Goal: Task Accomplishment & Management: Use online tool/utility

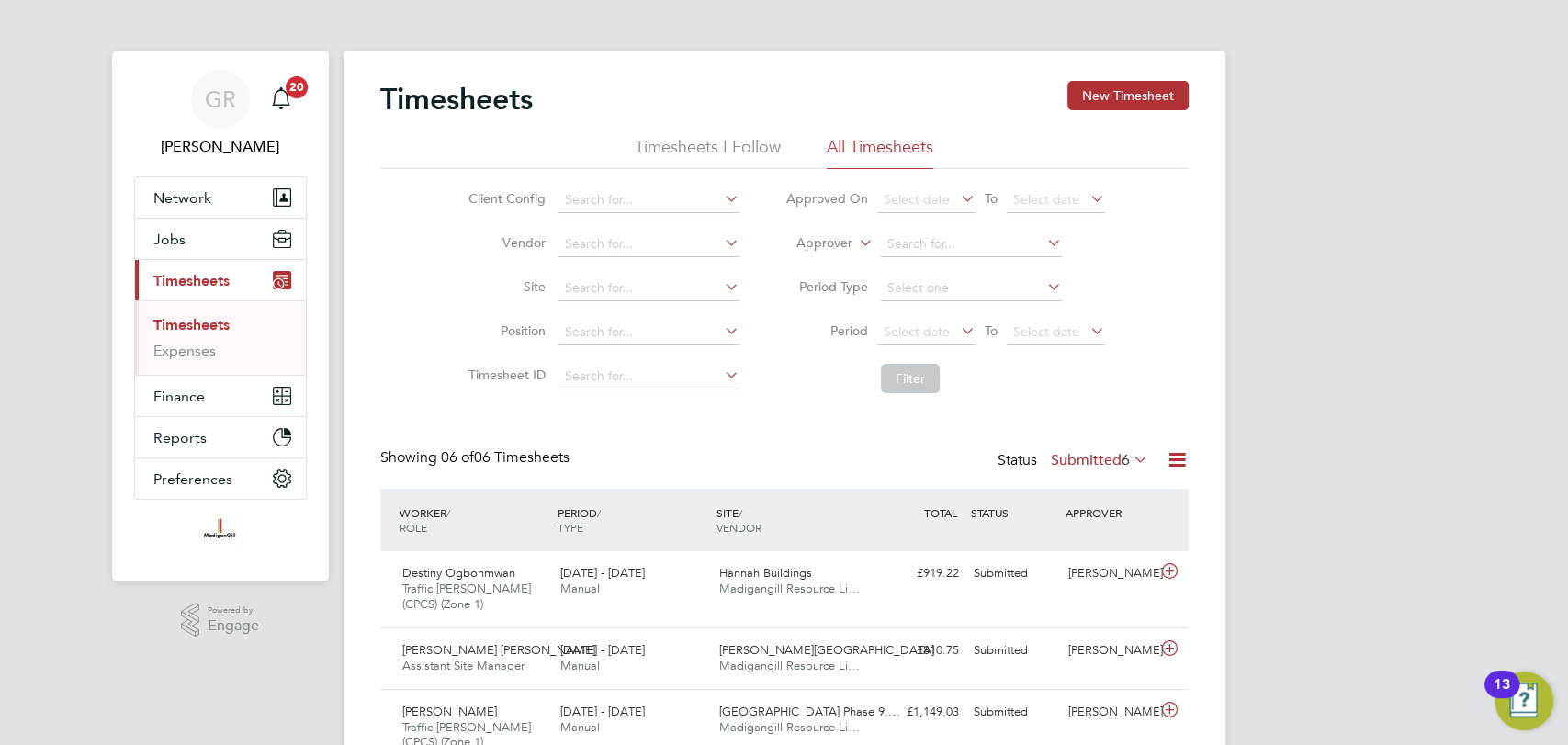
click at [1177, 459] on icon at bounding box center [1177, 460] width 23 height 23
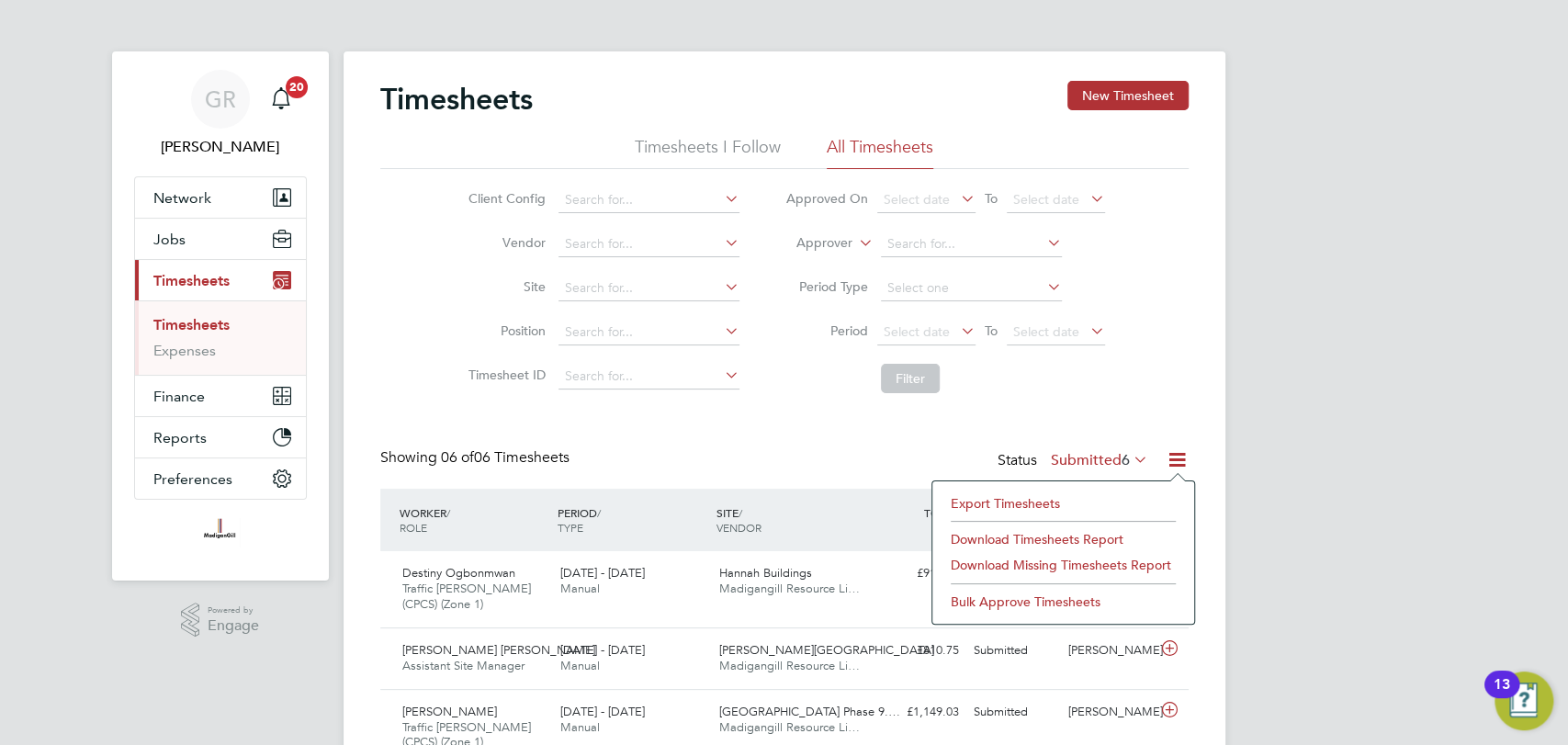
click at [1089, 500] on li "Export Timesheets" at bounding box center [1063, 503] width 243 height 26
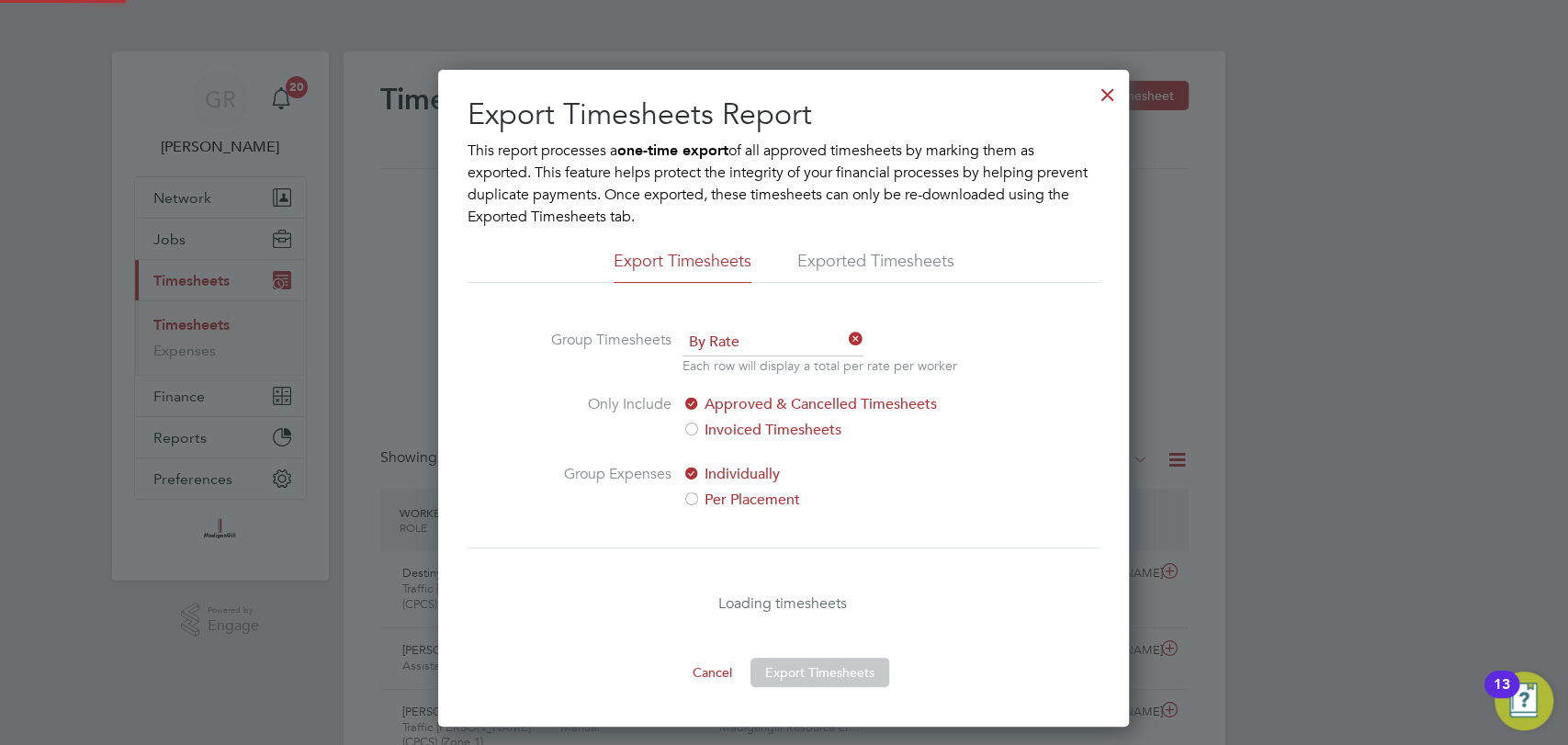
scroll to position [656, 691]
click at [1104, 97] on div at bounding box center [1107, 90] width 33 height 33
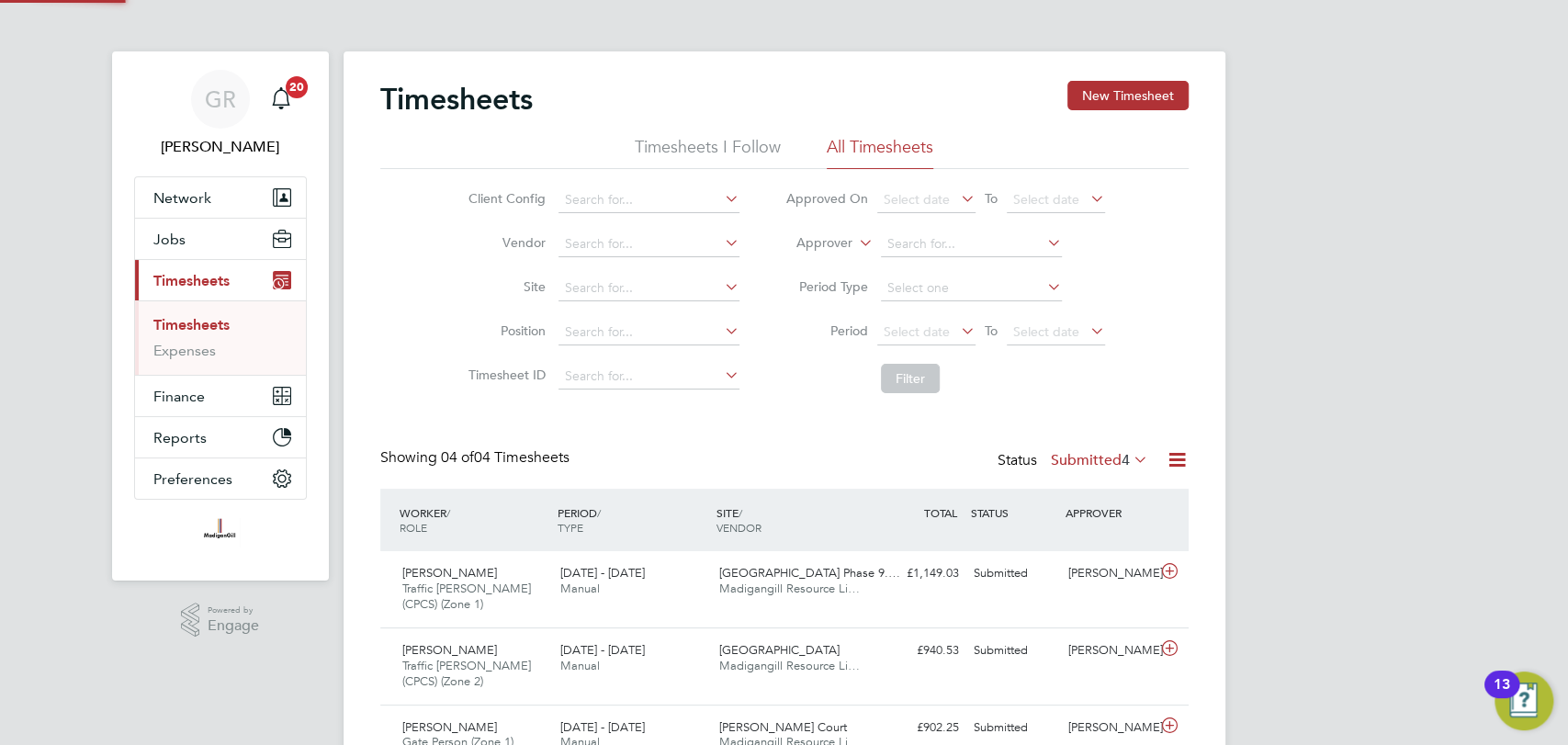
scroll to position [46, 159]
click at [1143, 87] on button "New Timesheet" at bounding box center [1127, 95] width 121 height 30
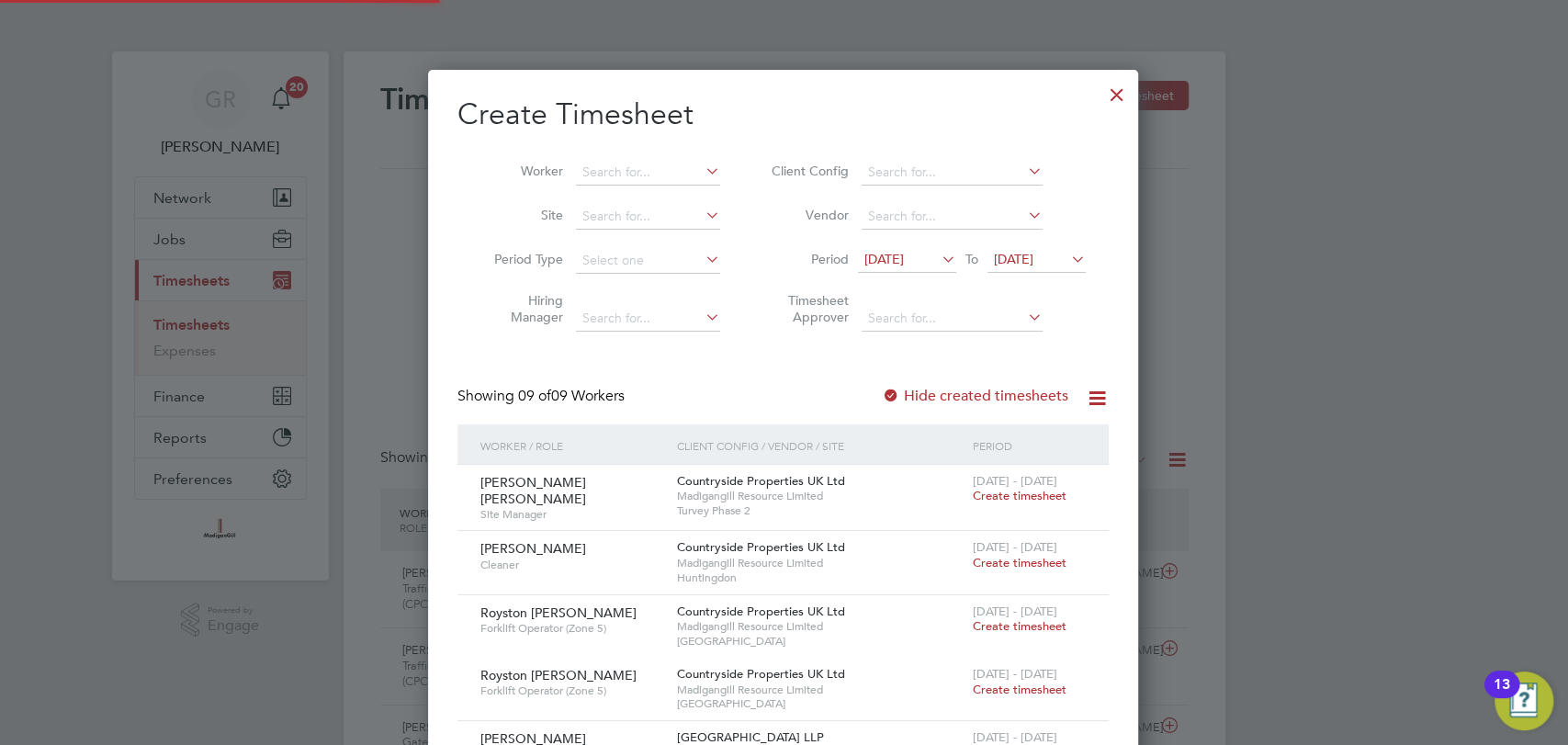
scroll to position [1315, 712]
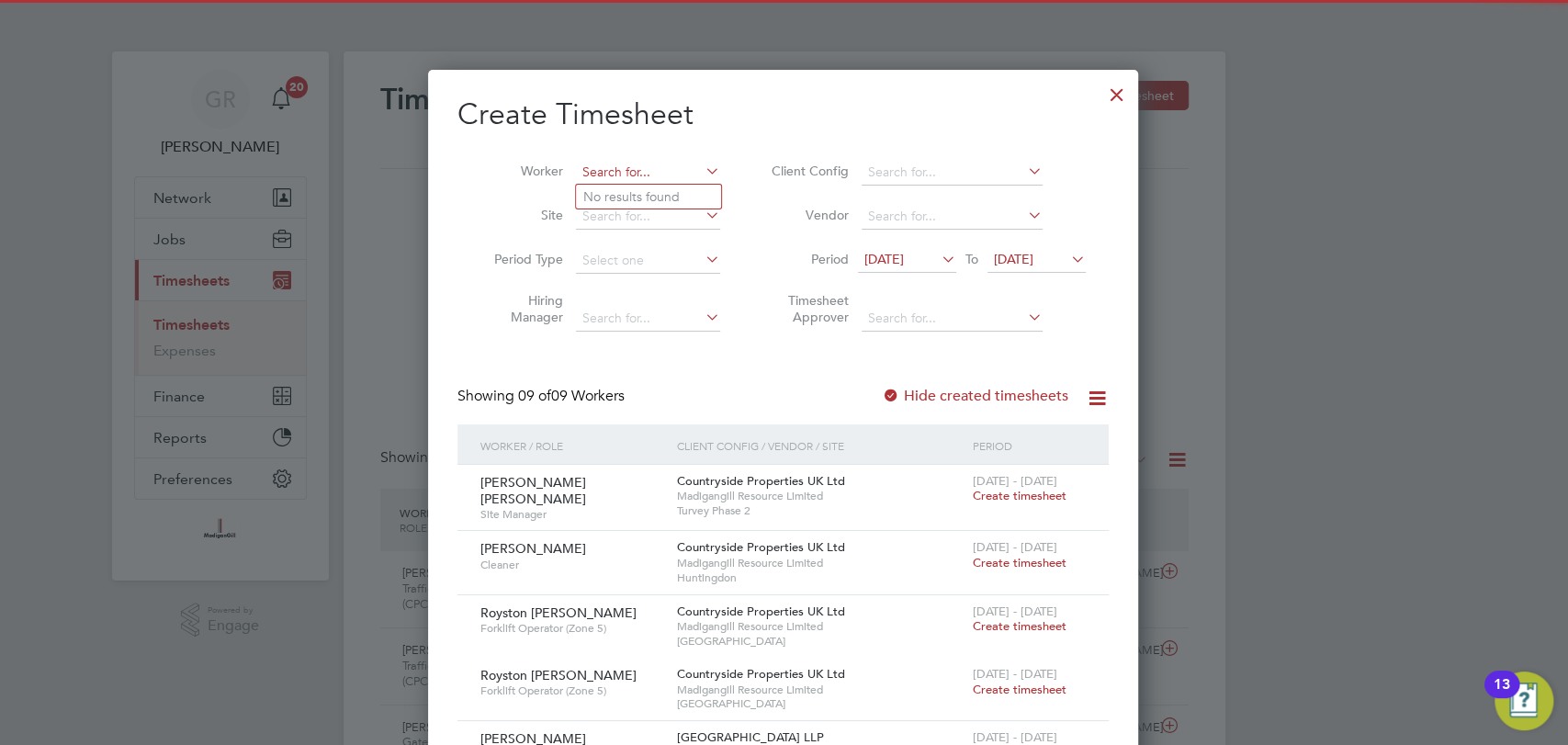
click at [673, 171] on input at bounding box center [648, 173] width 144 height 26
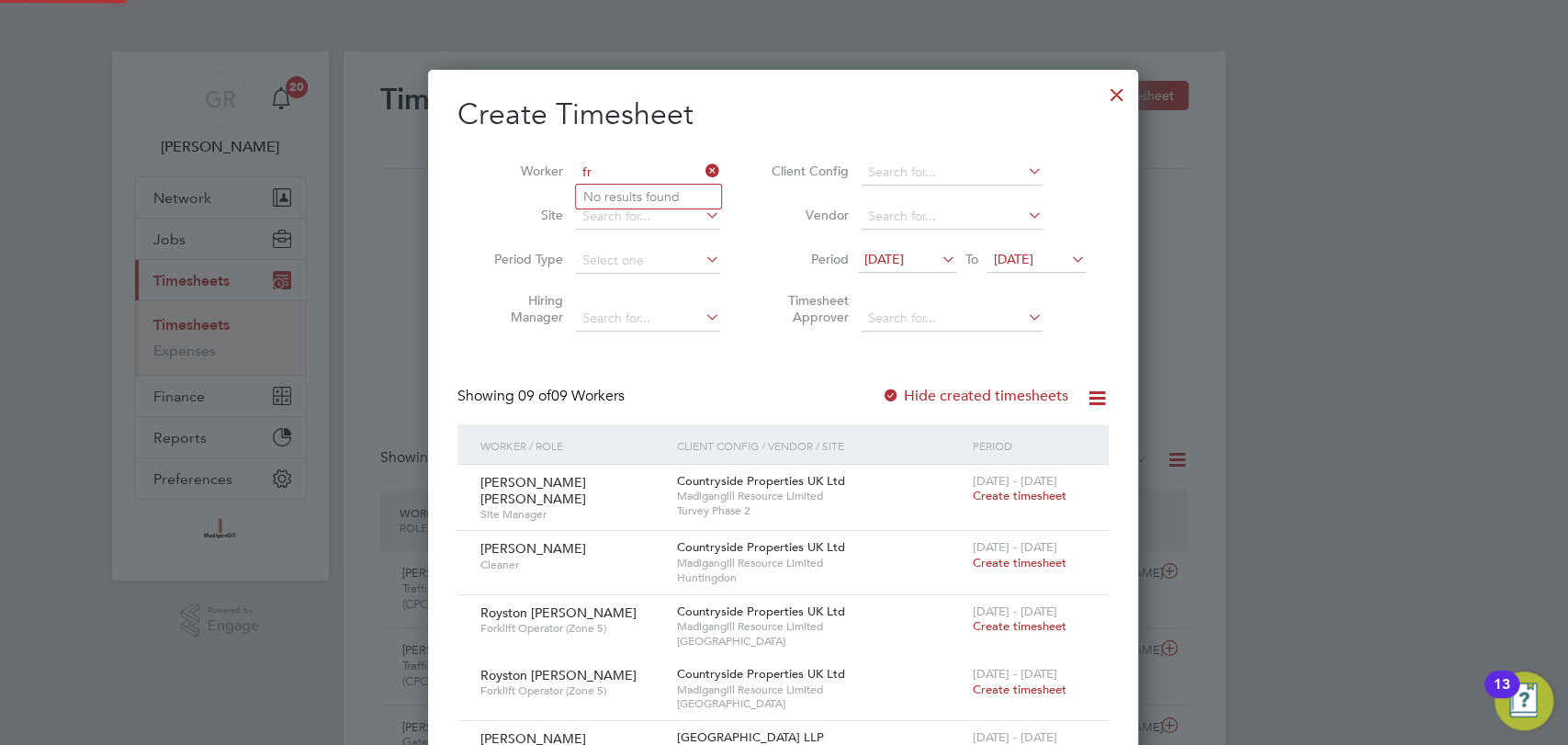
type input "f"
click at [677, 224] on li "Dest iny Ogbonmwan" at bounding box center [691, 222] width 231 height 25
type input "Destiny Ogbonmwan"
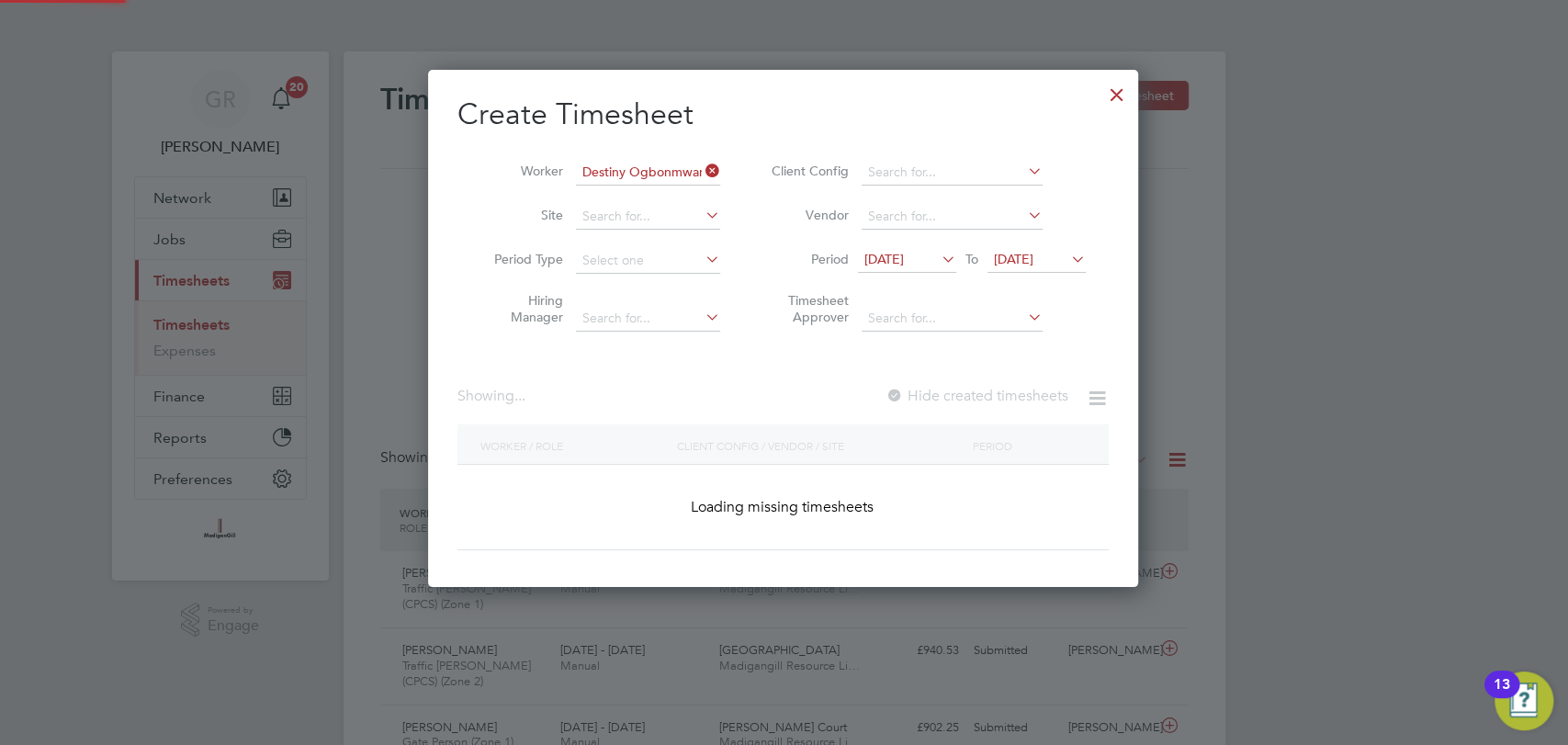
scroll to position [495, 712]
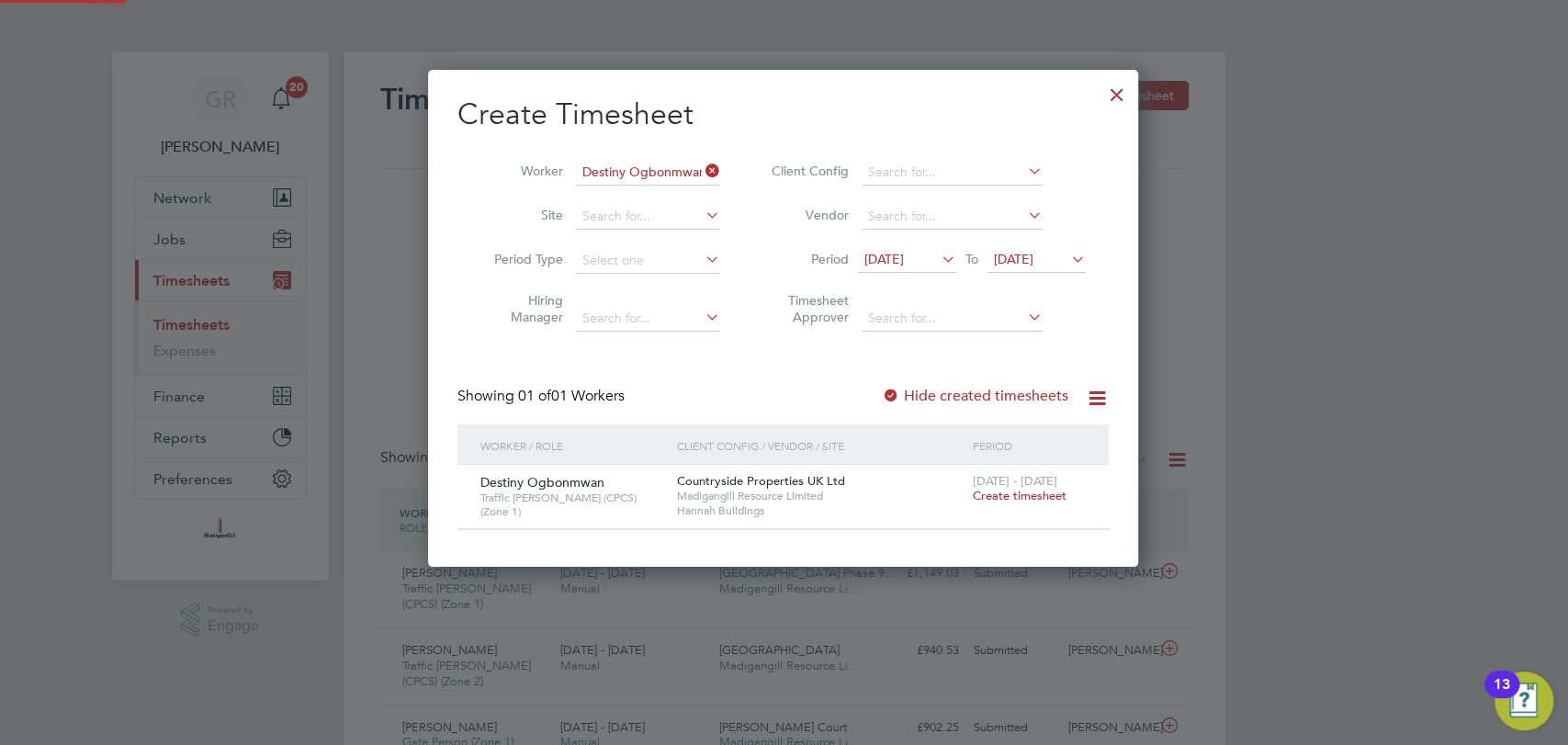
click at [900, 391] on div at bounding box center [890, 396] width 18 height 18
click at [938, 256] on icon at bounding box center [938, 259] width 0 height 26
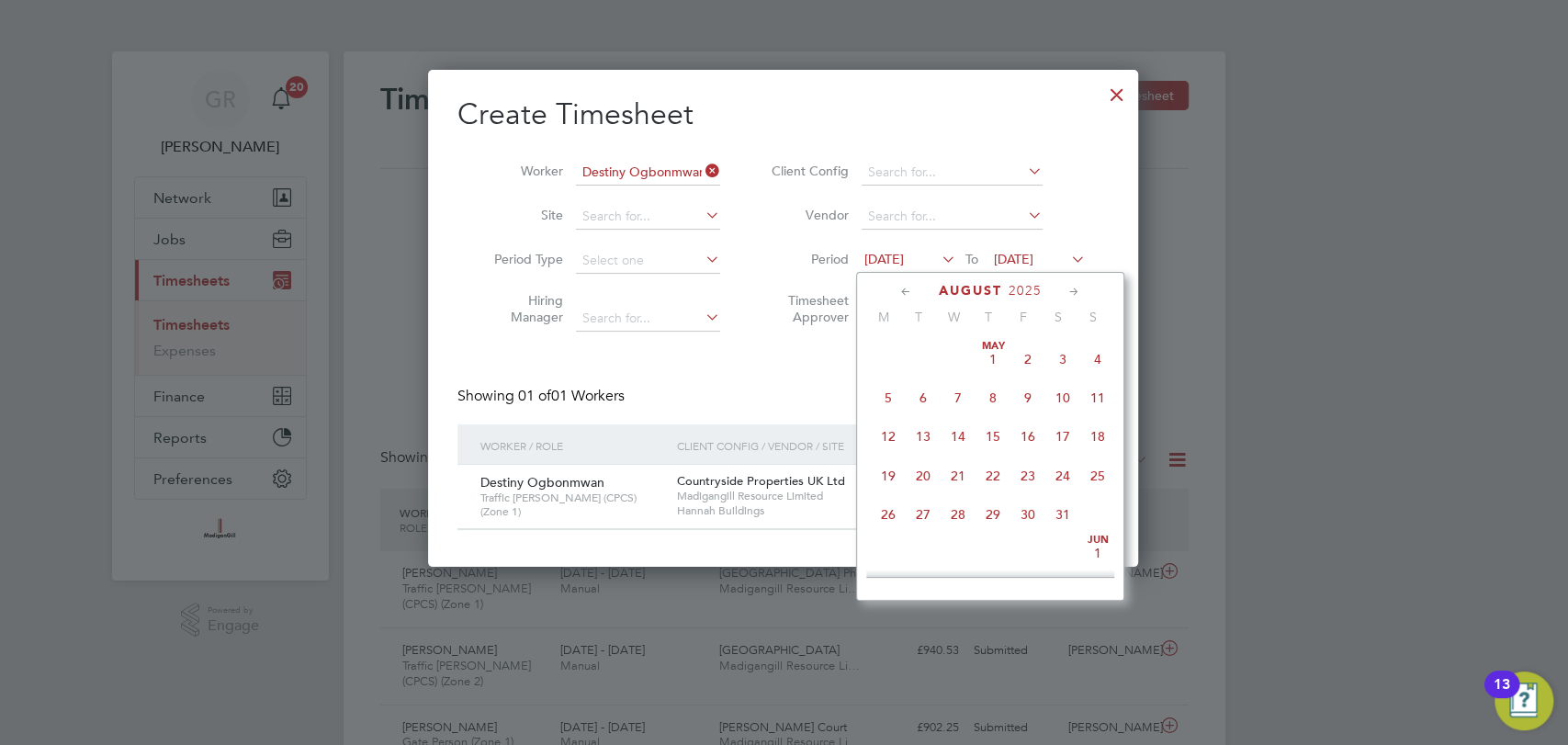
scroll to position [685, 0]
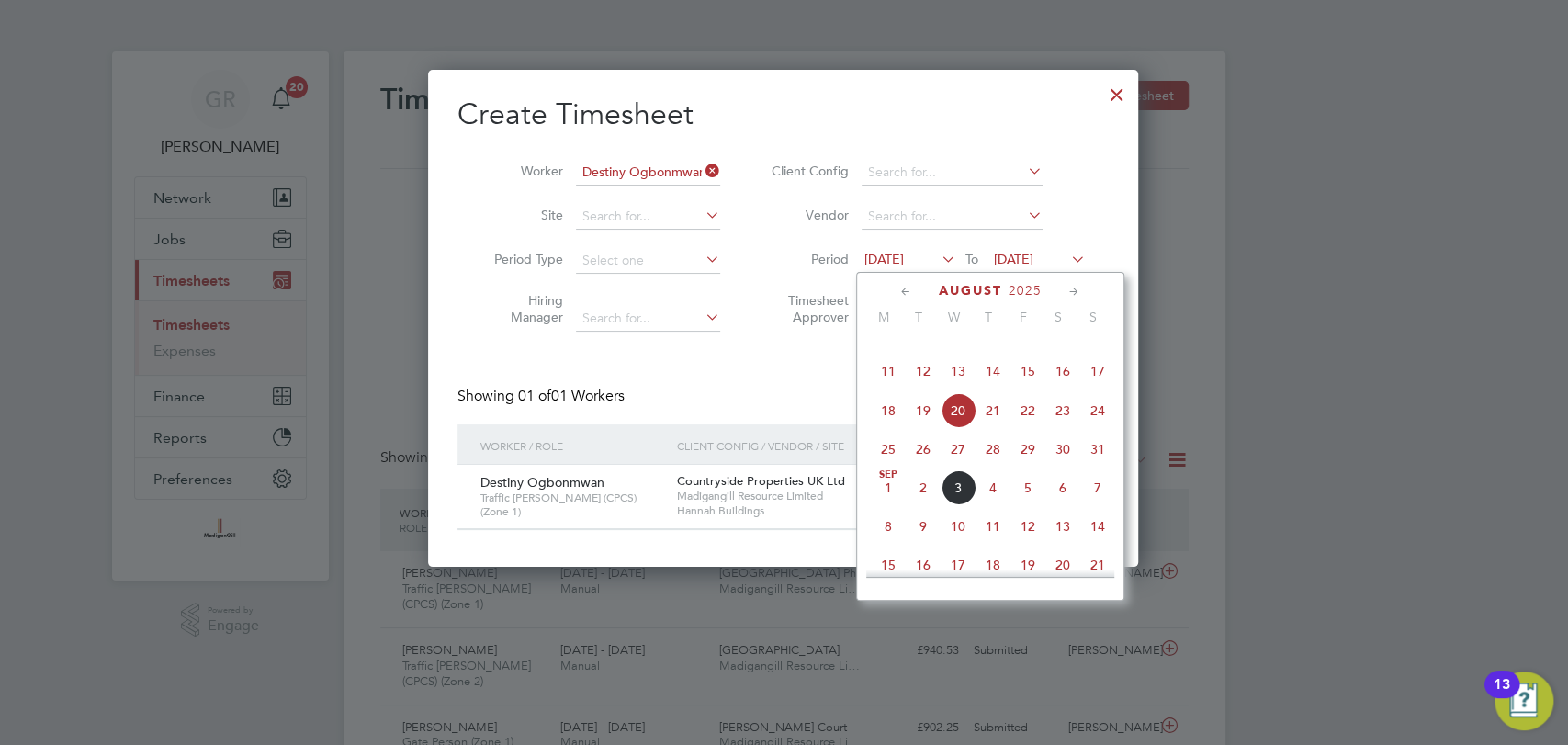
click at [888, 341] on span "4" at bounding box center [888, 332] width 35 height 35
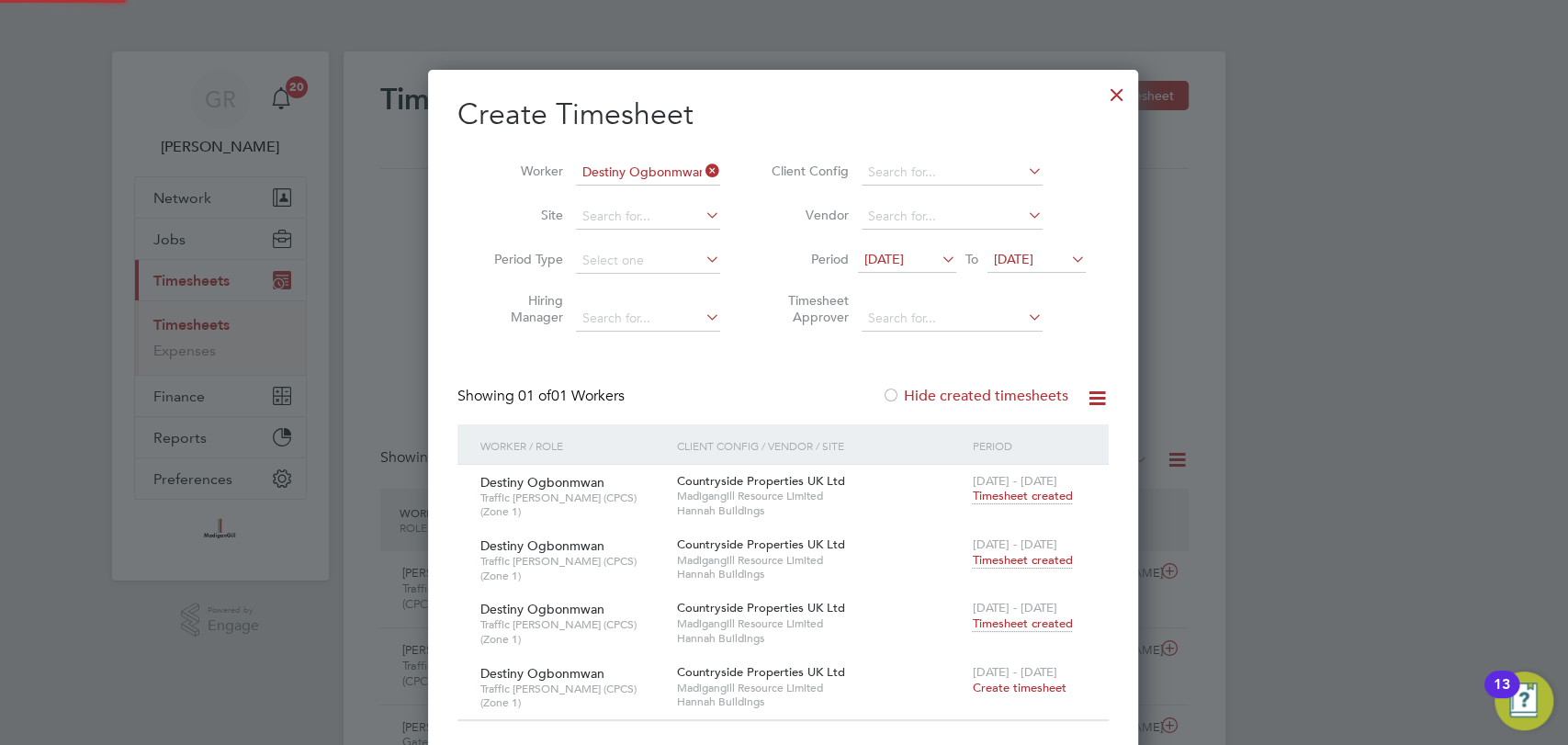
scroll to position [683, 712]
click at [1012, 495] on span "Timesheet created" at bounding box center [1021, 495] width 100 height 16
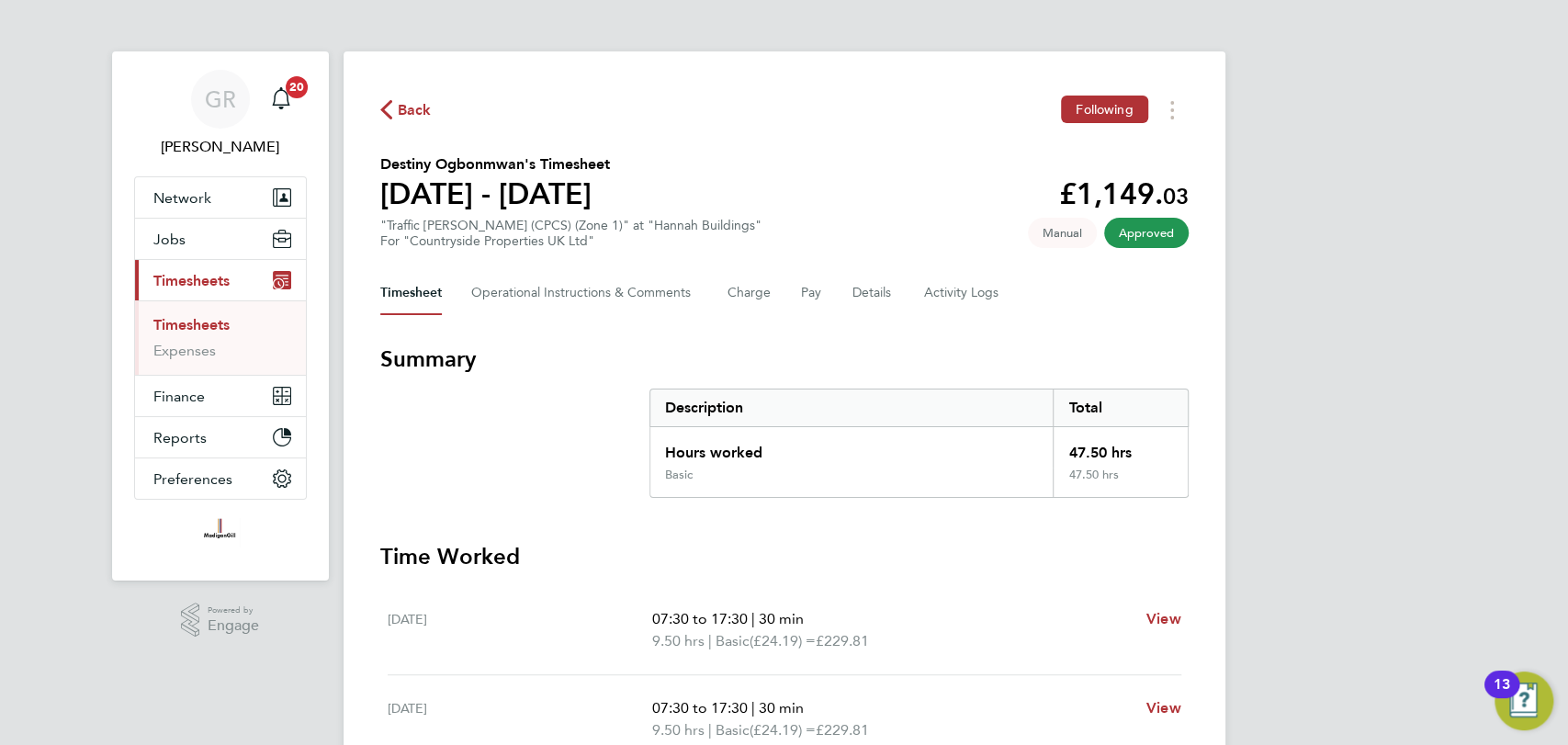
click at [838, 293] on div "Timesheet Operational Instructions & Comments Charge Pay Details Activity Logs" at bounding box center [784, 293] width 808 height 44
click at [873, 293] on button "Details" at bounding box center [874, 293] width 42 height 44
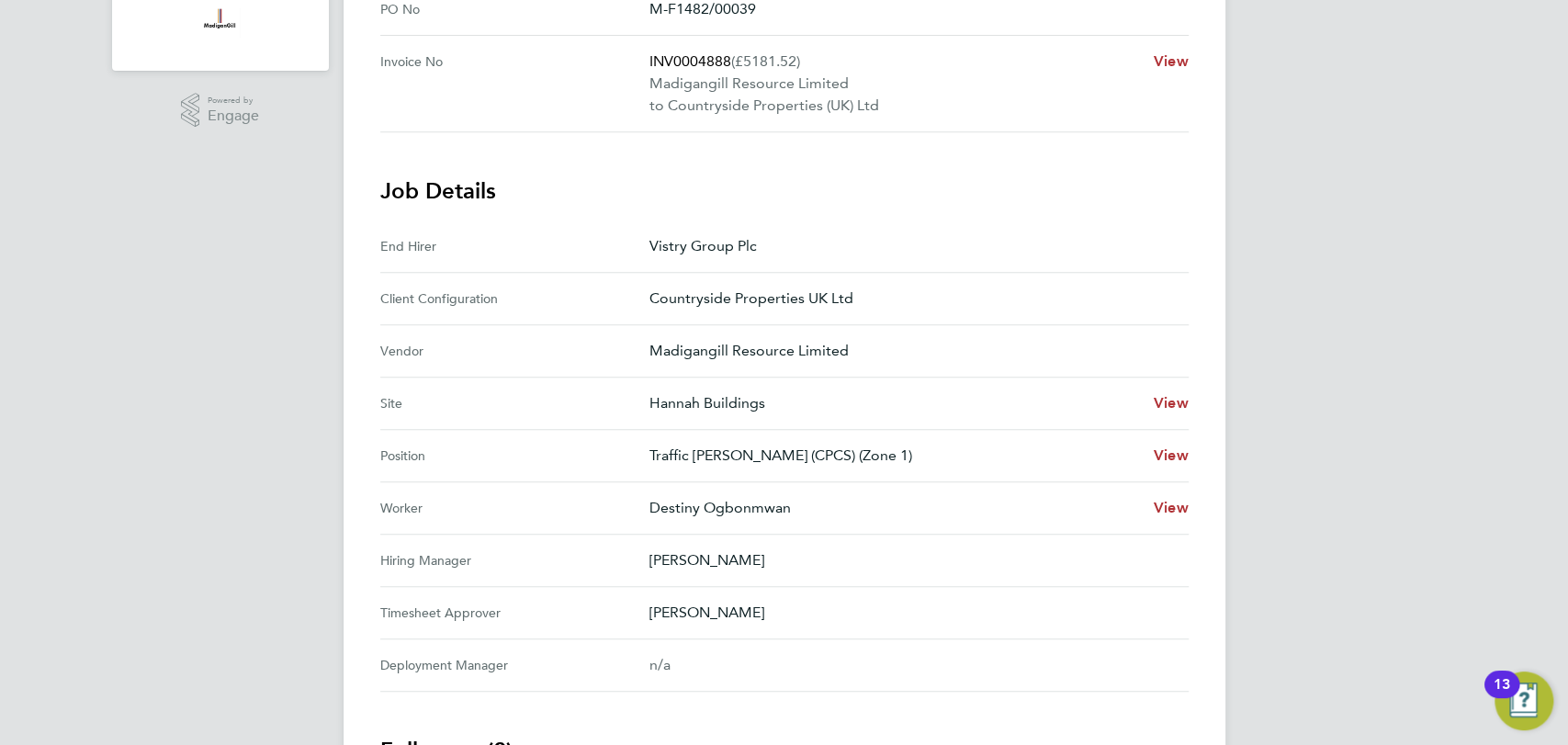
scroll to position [204, 0]
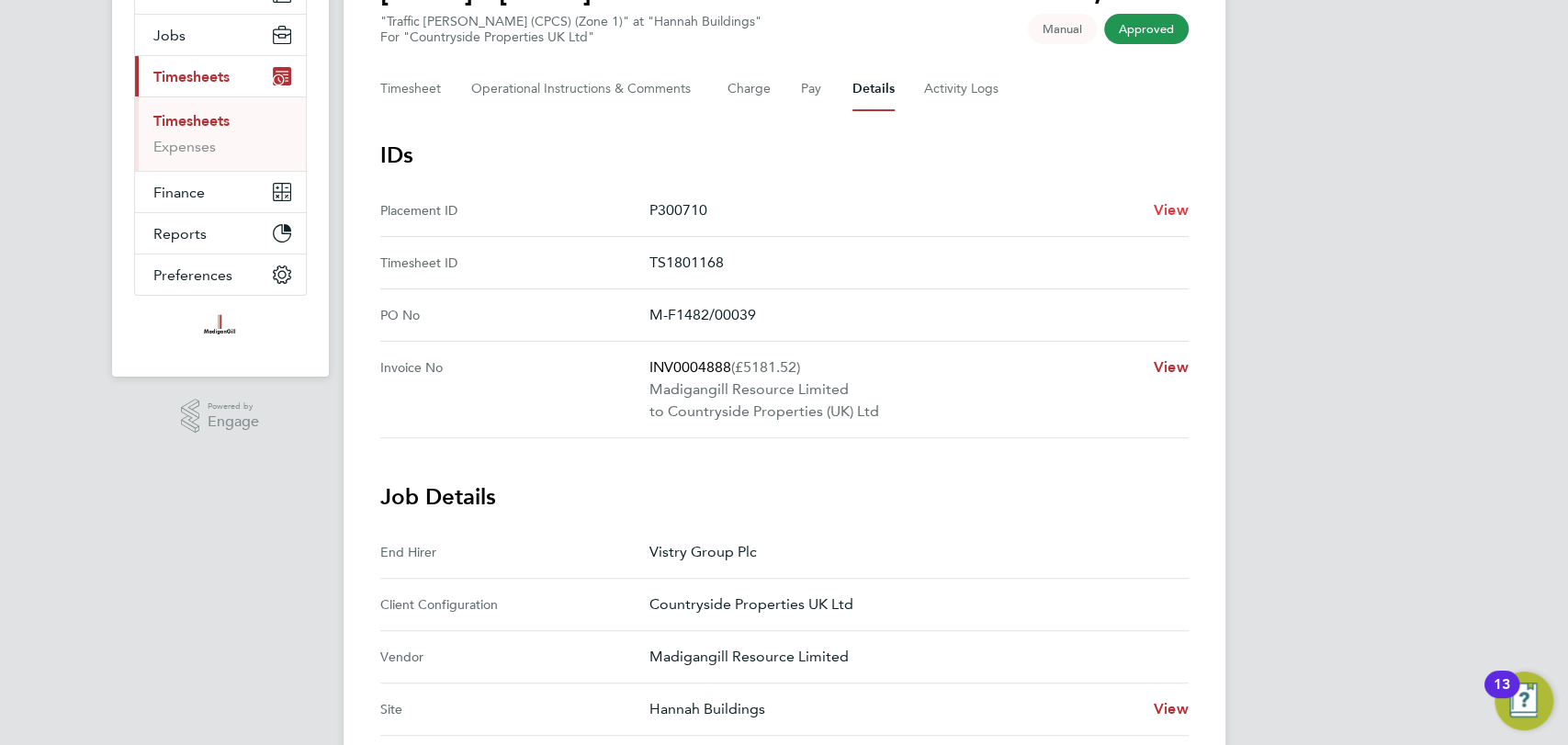
click at [1176, 206] on span "View" at bounding box center [1170, 210] width 35 height 17
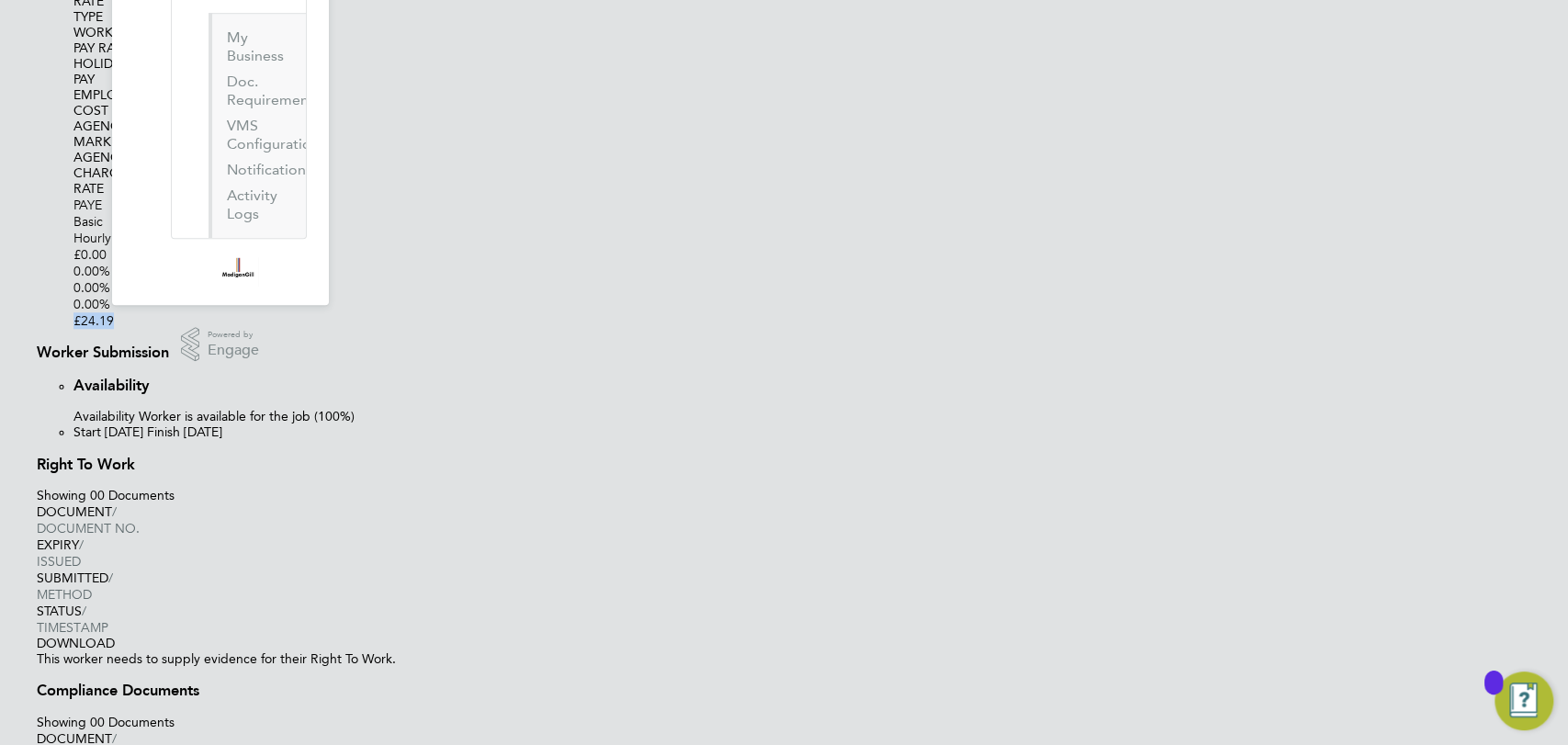
drag, startPoint x: 1146, startPoint y: 404, endPoint x: 1076, endPoint y: 405, distance: 70.0
click at [1076, 329] on div "PAYE Basic Hourly £0.00 0.00% 0.00% 0.00% £24.19" at bounding box center [820, 262] width 1495 height 133
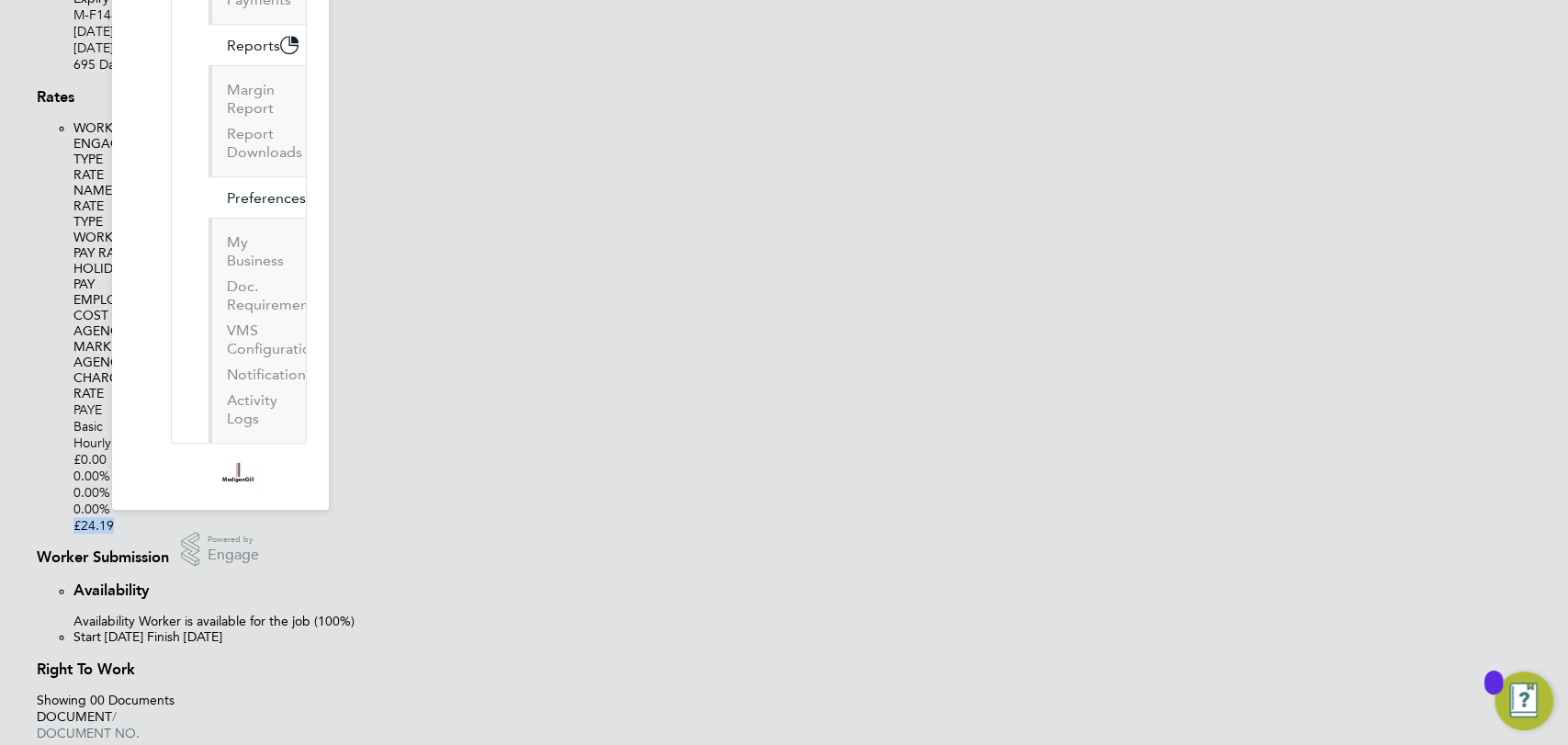
click at [1263, 61] on div "GR Goncalo Rodrigues Notifications 20 Applications: Network Team Members Busine…" at bounding box center [784, 609] width 1568 height 2848
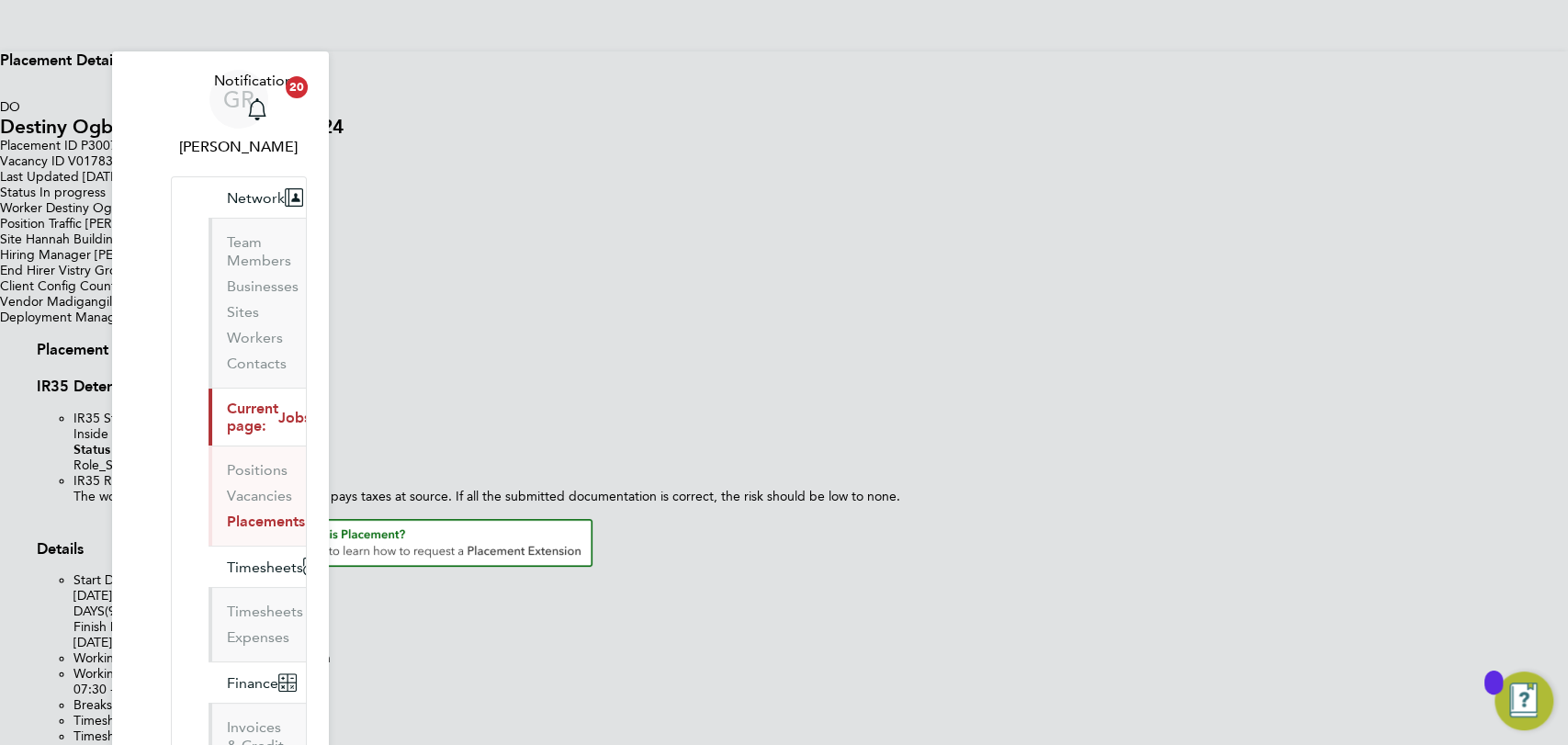
click at [37, 0] on link "All Placements" at bounding box center [37, 0] width 0 height 0
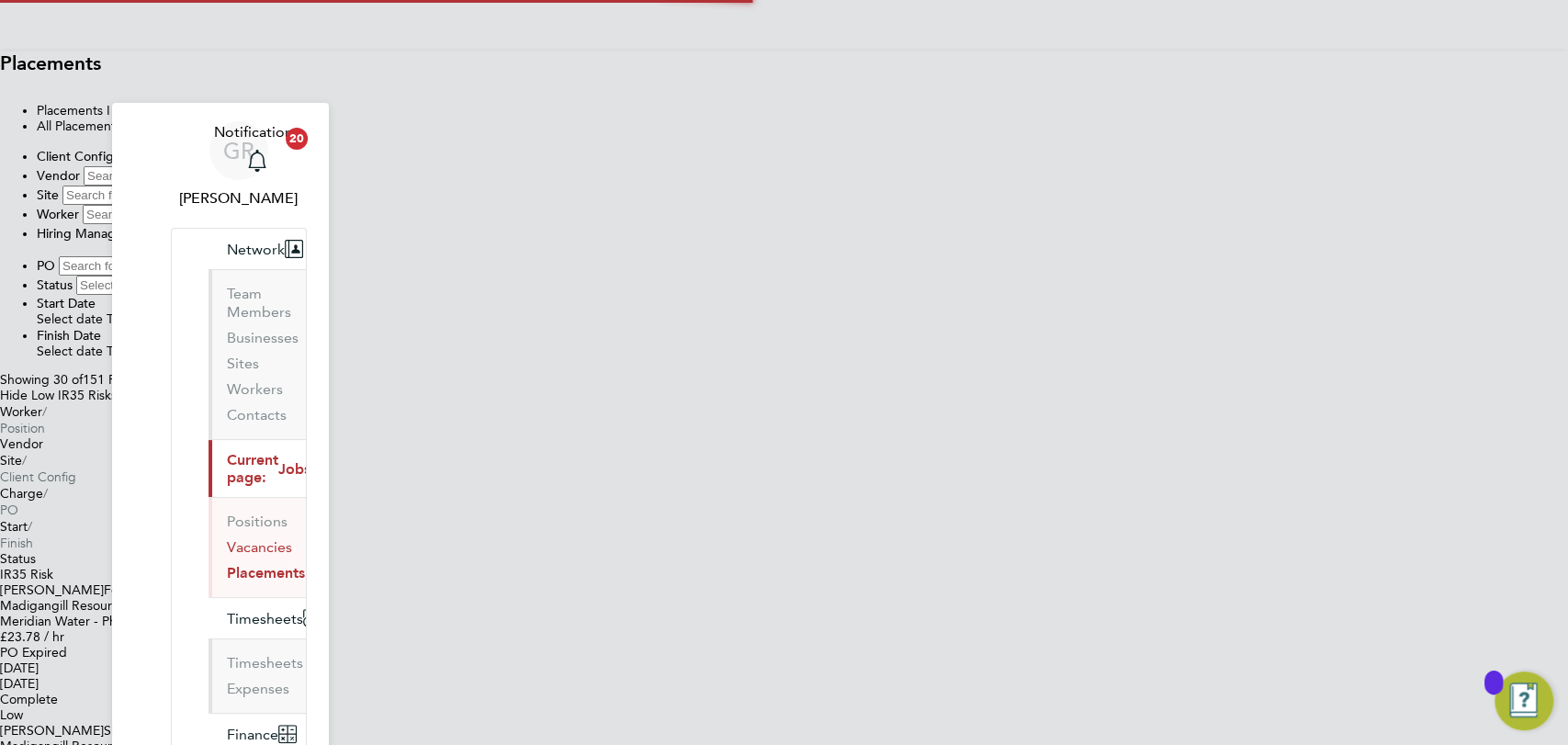
click at [227, 538] on link "Vacancies" at bounding box center [259, 547] width 65 height 17
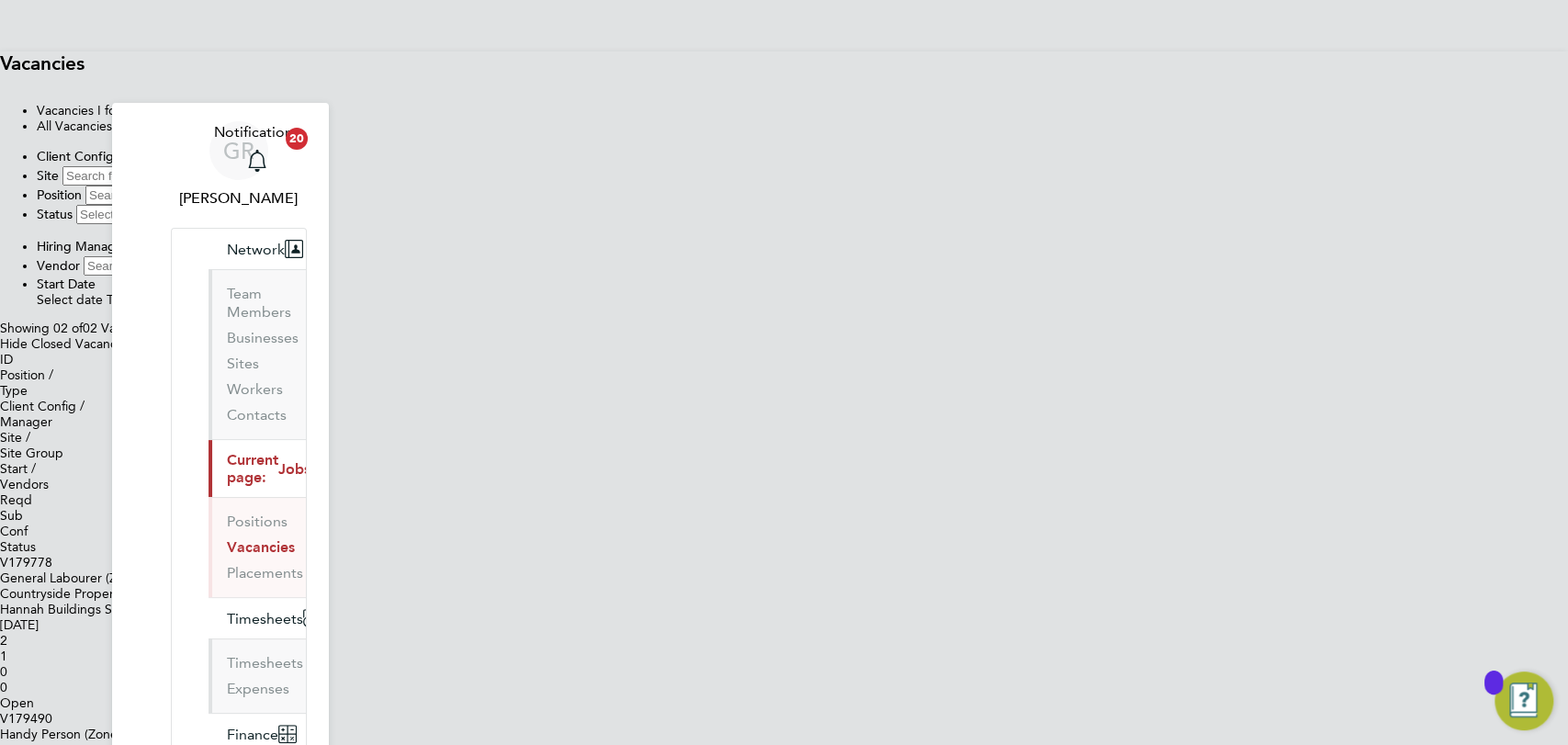
click at [0, 711] on icon at bounding box center [0, 711] width 0 height 0
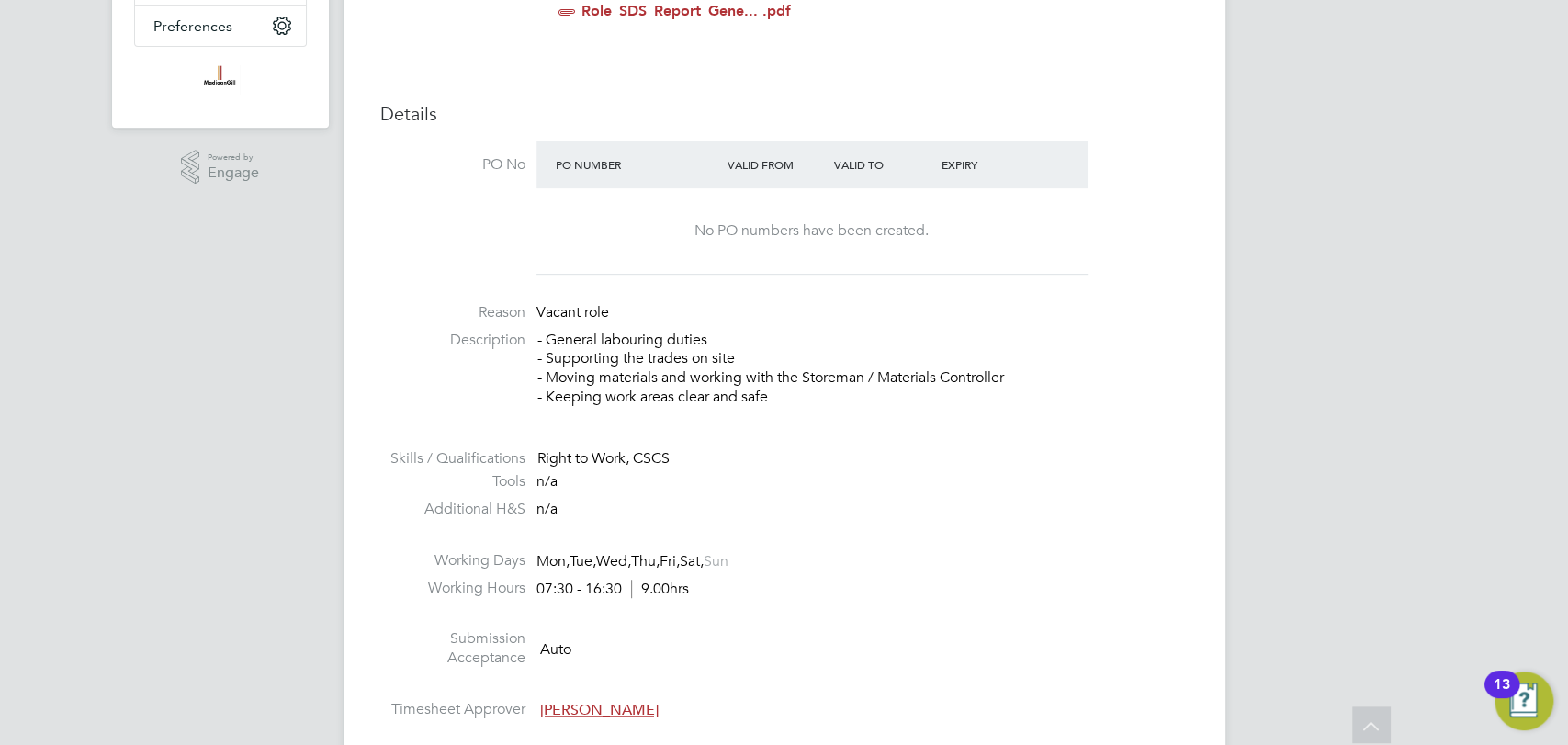
scroll to position [377, 0]
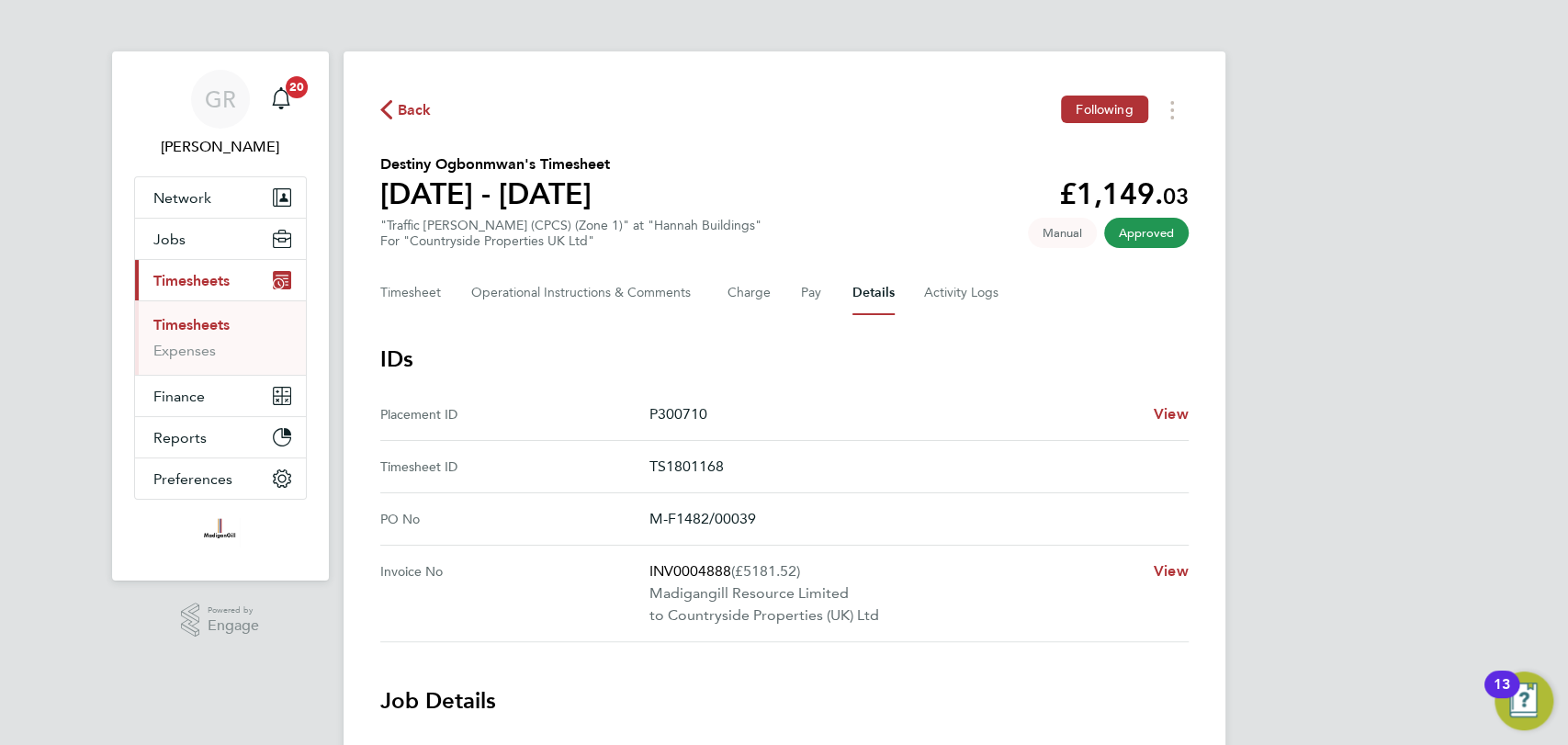
click at [199, 325] on link "Timesheets" at bounding box center [192, 324] width 76 height 17
